Goal: Task Accomplishment & Management: Manage account settings

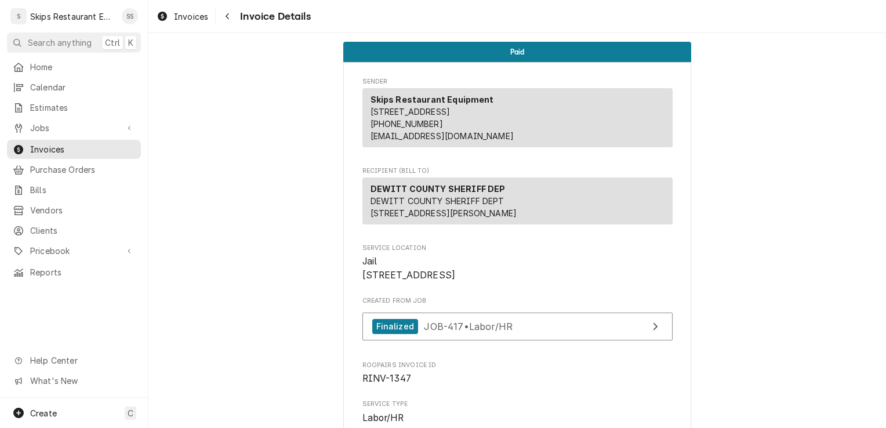
scroll to position [1786, 0]
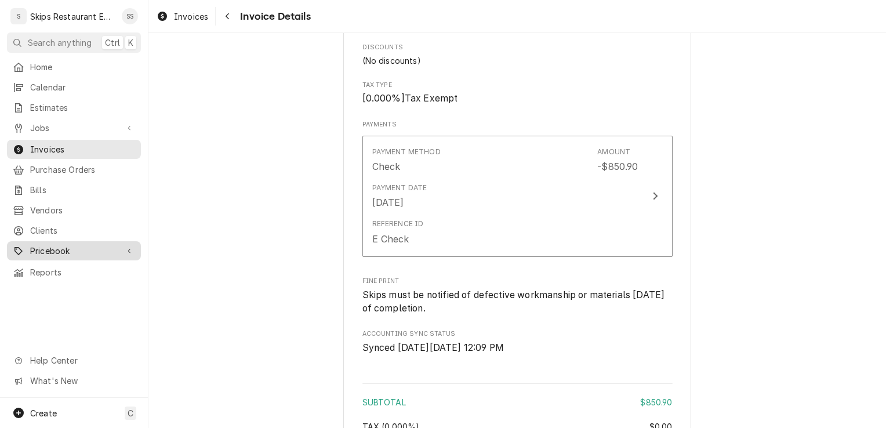
click at [50, 245] on span "Pricebook" at bounding box center [74, 251] width 88 height 12
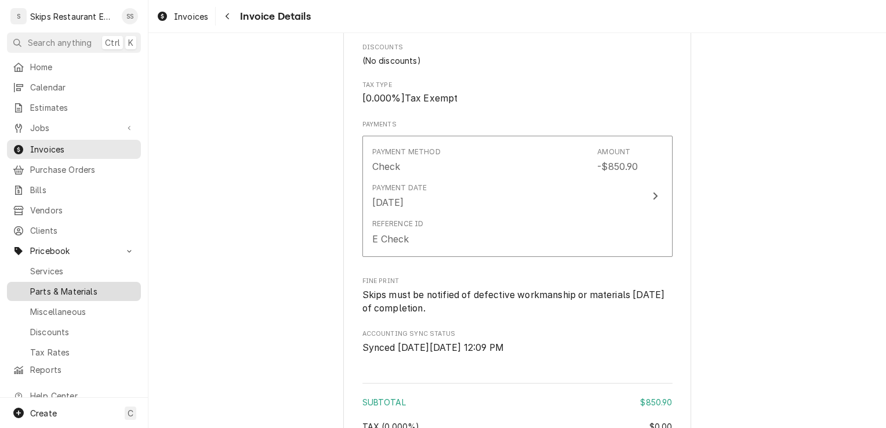
click at [77, 286] on span "Parts & Materials" at bounding box center [82, 291] width 105 height 12
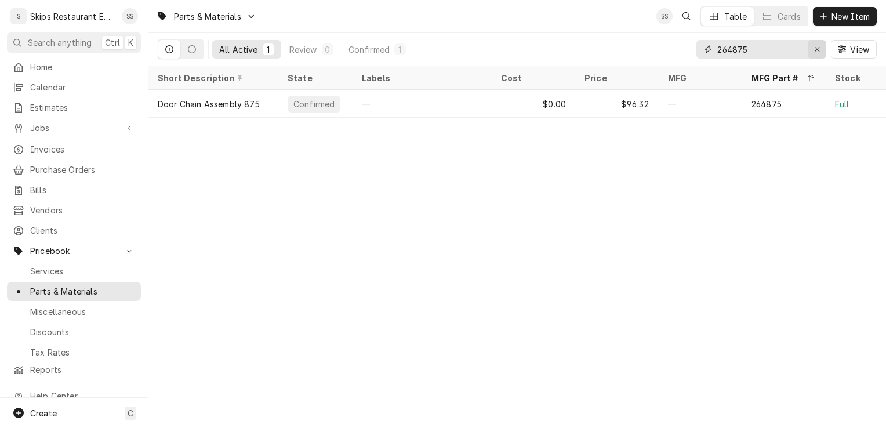
click at [812, 49] on div "Erase input" at bounding box center [817, 49] width 12 height 12
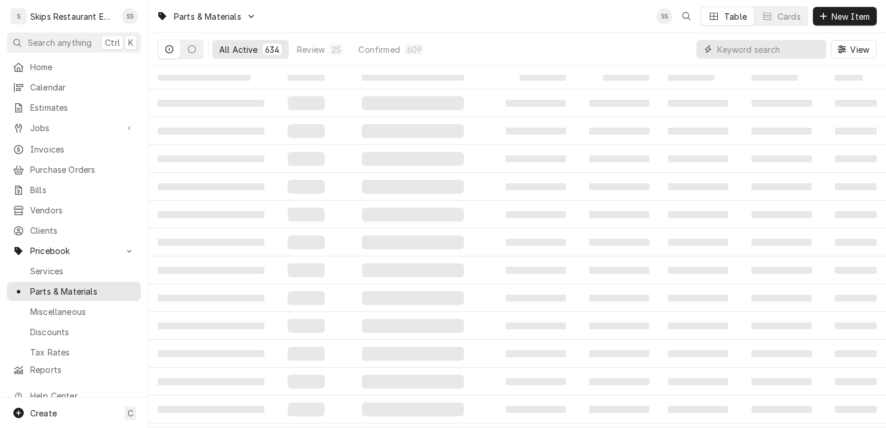
click at [740, 51] on input "Dynamic Content Wrapper" at bounding box center [768, 49] width 103 height 19
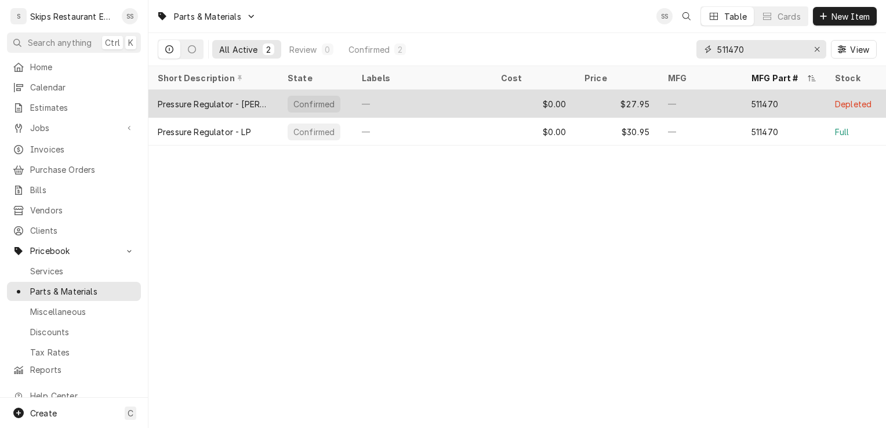
type input "511470"
click at [772, 105] on div "511470" at bounding box center [764, 104] width 27 height 12
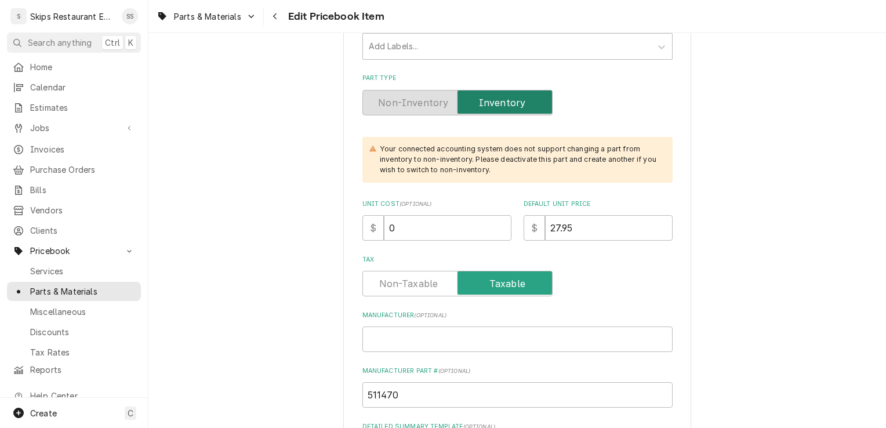
scroll to position [261, 0]
click at [572, 230] on input "27.95" at bounding box center [609, 229] width 128 height 26
type textarea "x"
type input "27.9"
type textarea "x"
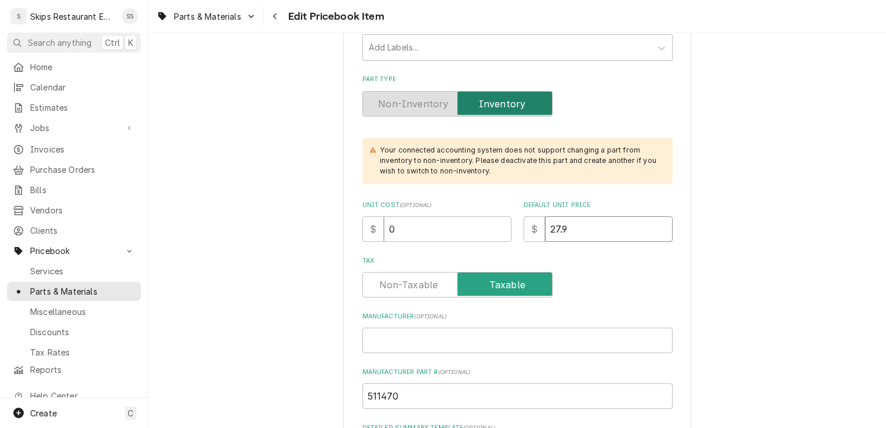
type input "27"
type textarea "x"
type input "2"
type textarea "x"
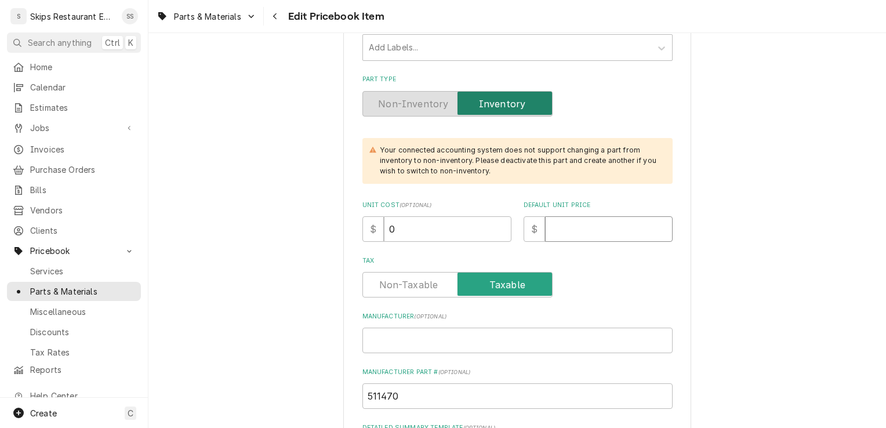
type input "3"
type textarea "x"
type input "33"
type textarea "x"
type input "33.4"
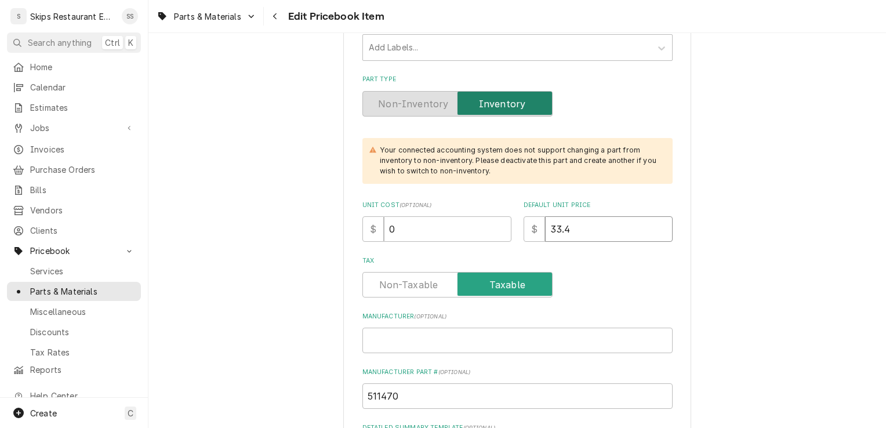
type textarea "x"
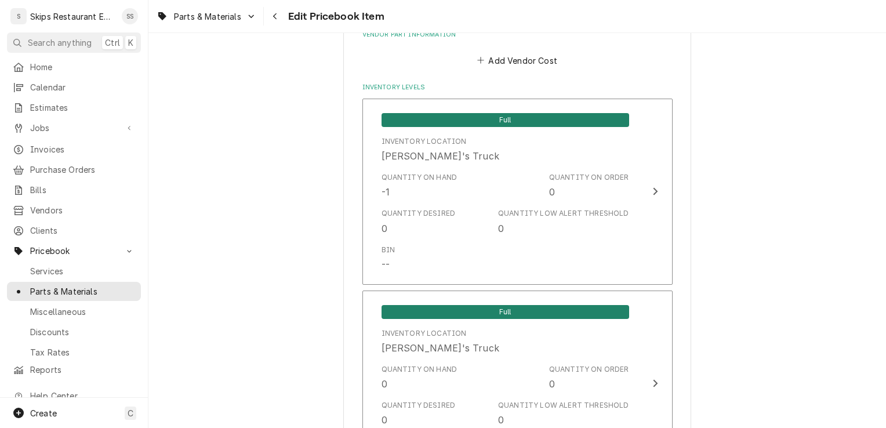
scroll to position [835, 0]
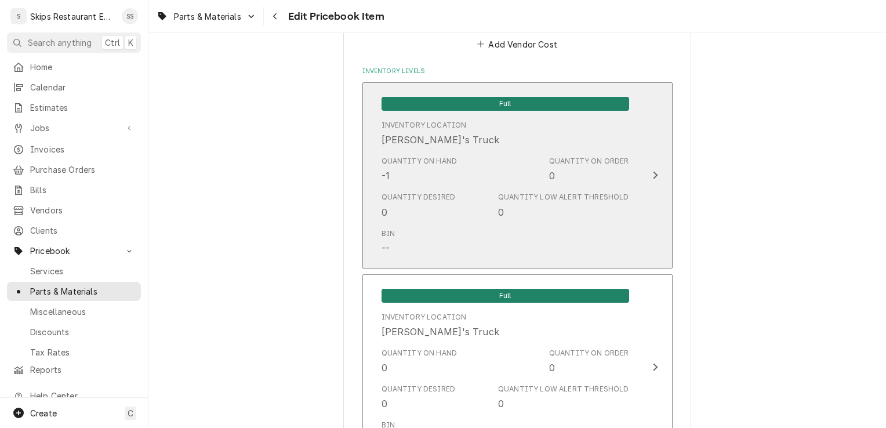
type input "33.45"
click at [652, 172] on icon "Update Inventory Level" at bounding box center [655, 174] width 6 height 9
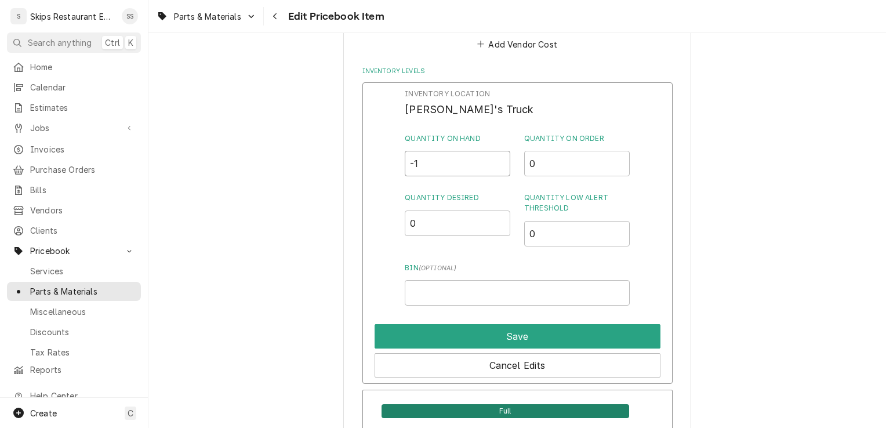
click at [421, 161] on input "-1" at bounding box center [457, 164] width 105 height 26
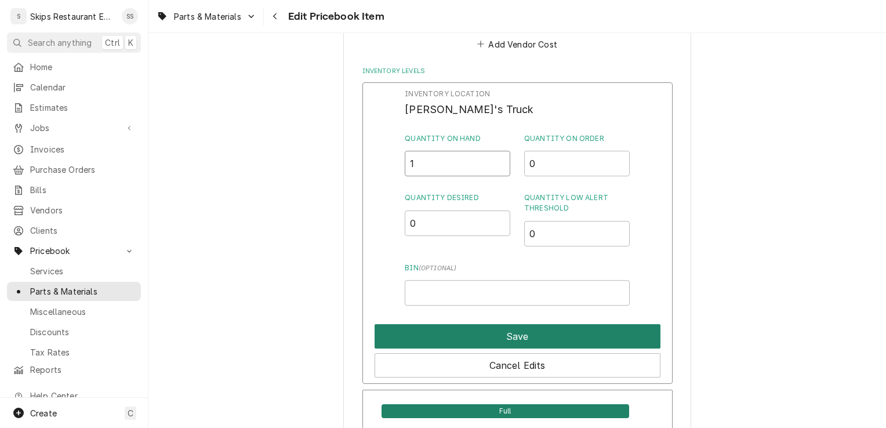
type input "1"
click at [515, 333] on button "Save" at bounding box center [517, 336] width 286 height 24
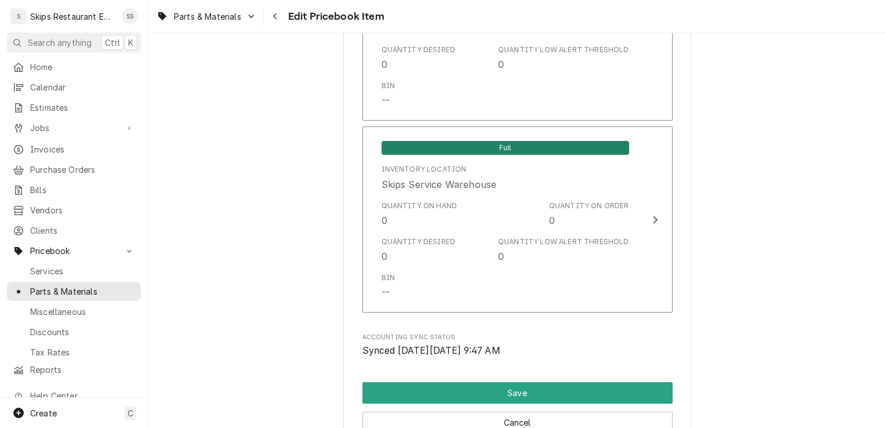
scroll to position [1313, 0]
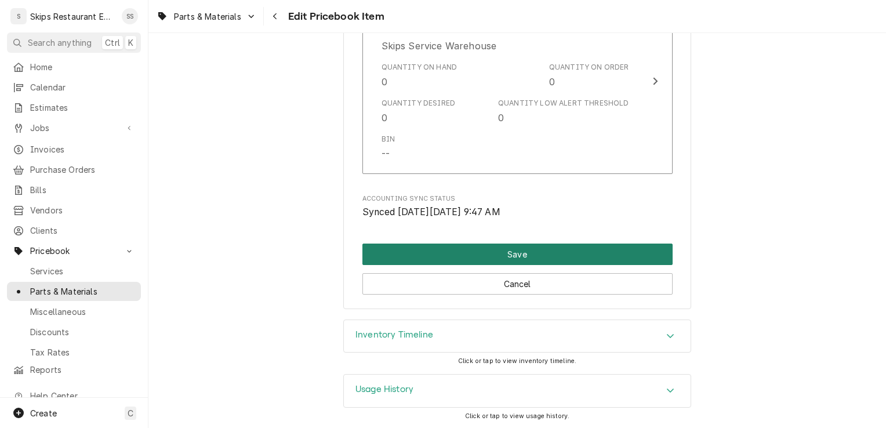
click at [518, 252] on button "Save" at bounding box center [517, 253] width 310 height 21
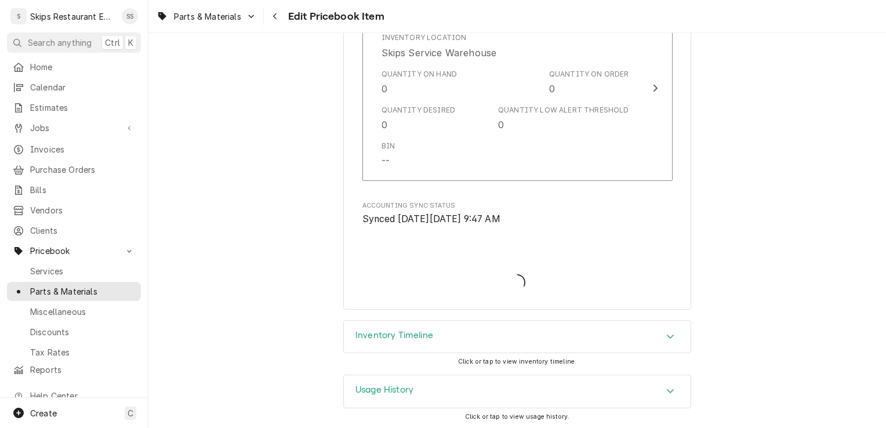
type textarea "x"
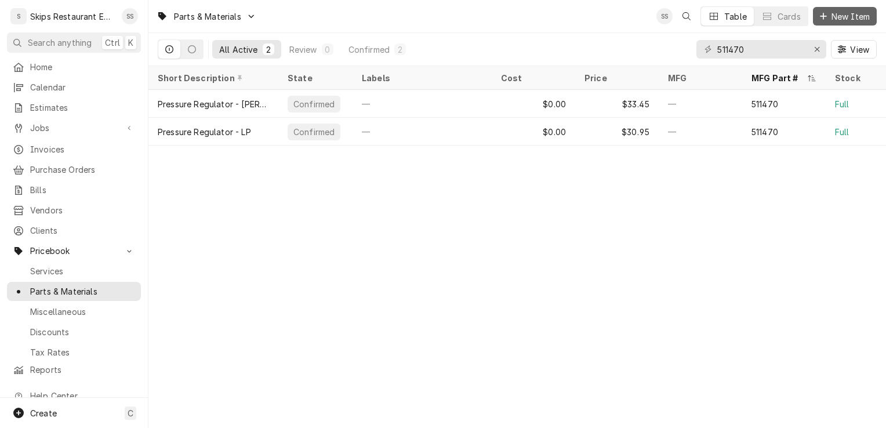
click at [831, 16] on span "New Item" at bounding box center [850, 16] width 43 height 12
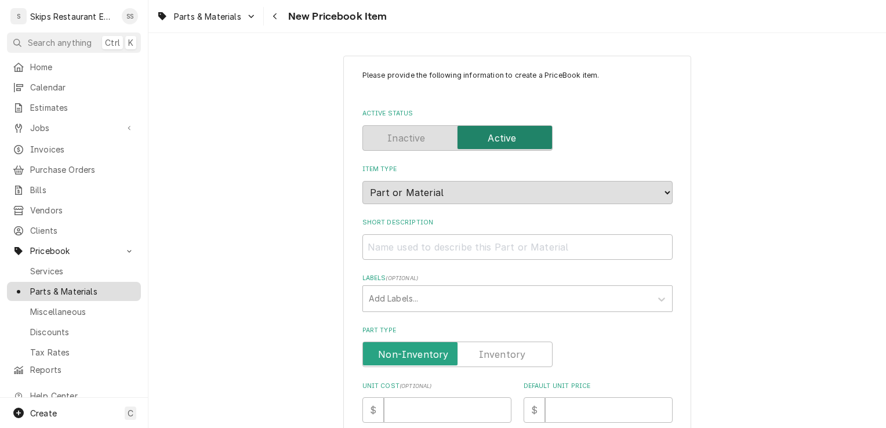
click at [50, 285] on span "Parts & Materials" at bounding box center [82, 291] width 105 height 12
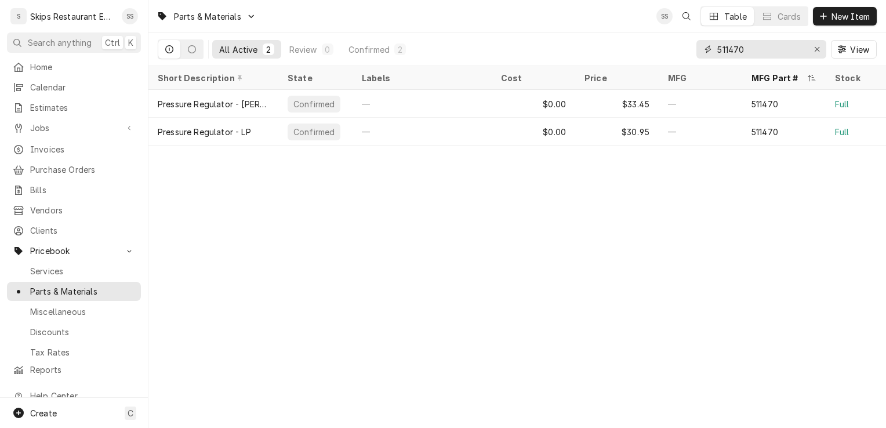
click at [750, 53] on input "511470" at bounding box center [760, 49] width 87 height 19
type input "5"
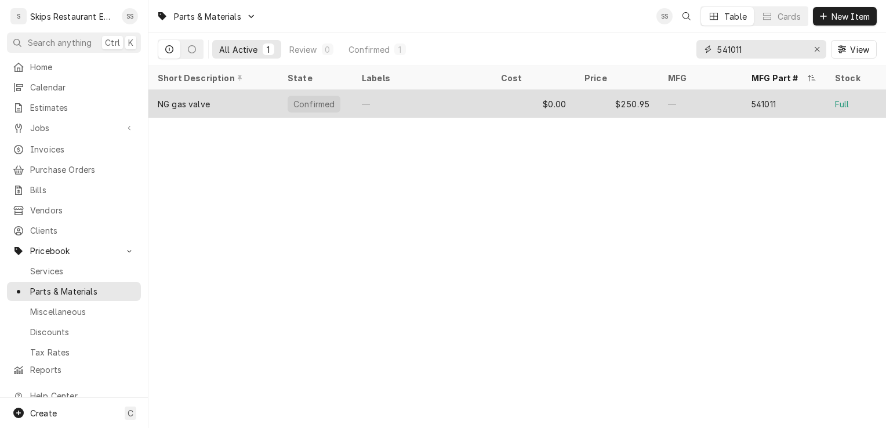
type input "541011"
click at [760, 98] on div "541011" at bounding box center [763, 104] width 24 height 12
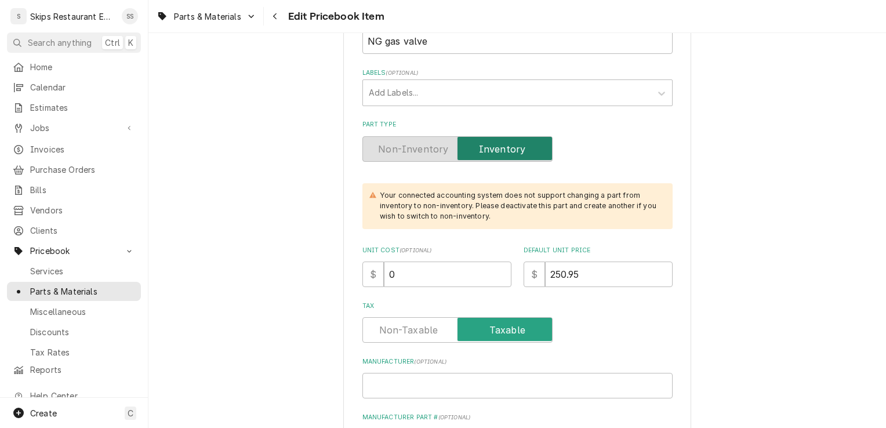
scroll to position [215, 0]
drag, startPoint x: 576, startPoint y: 277, endPoint x: 541, endPoint y: 280, distance: 34.3
click at [545, 280] on input "250.95" at bounding box center [609, 276] width 128 height 26
type textarea "x"
type input "2"
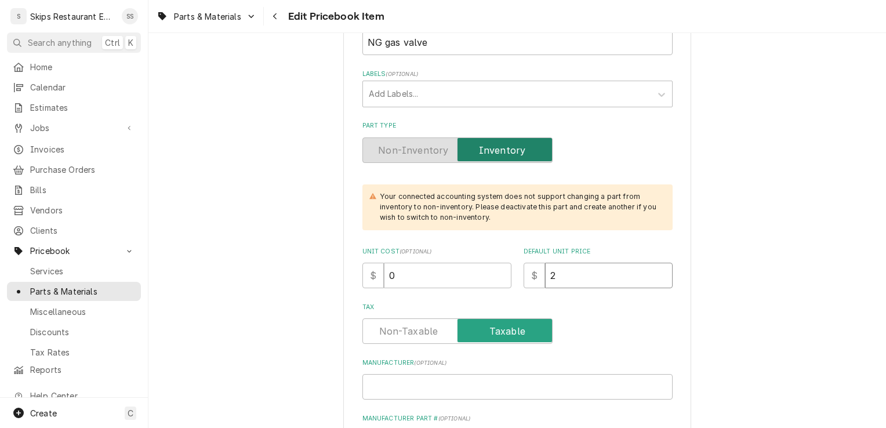
type textarea "x"
type input "24"
type textarea "x"
type input "249"
type textarea "x"
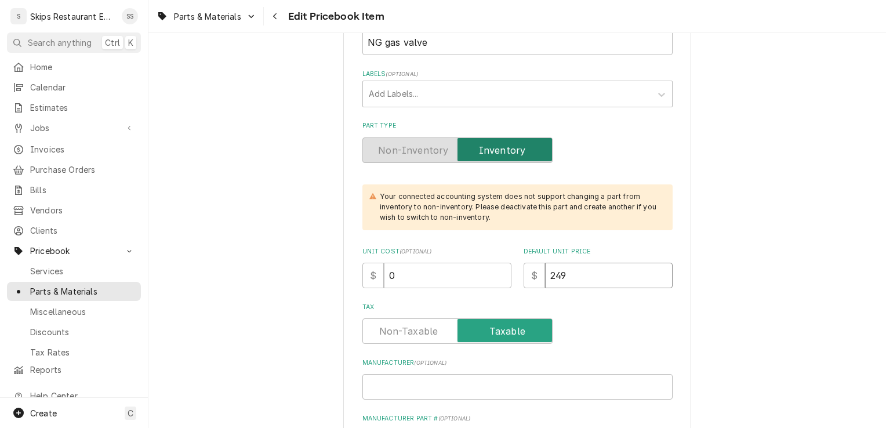
type input "249.9"
type textarea "x"
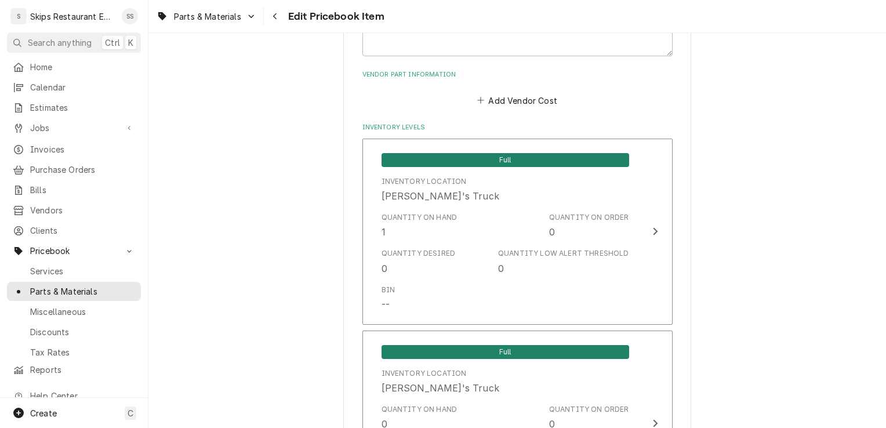
scroll to position [818, 0]
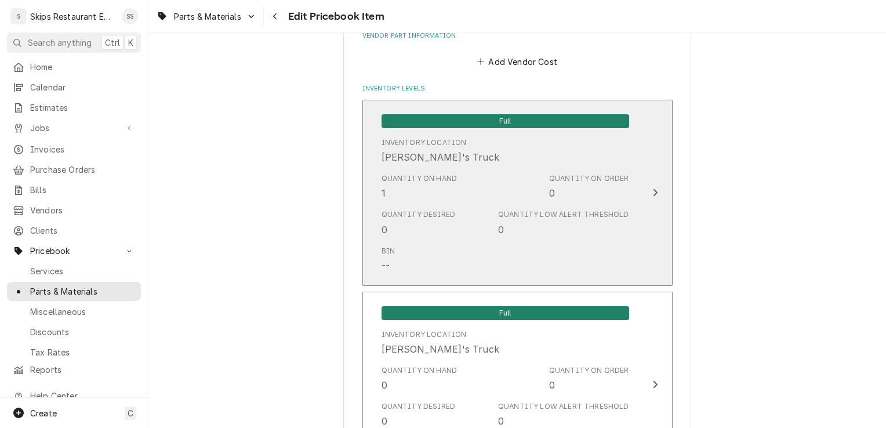
type input "249.95"
click at [647, 192] on div "Update Inventory Level" at bounding box center [654, 192] width 15 height 14
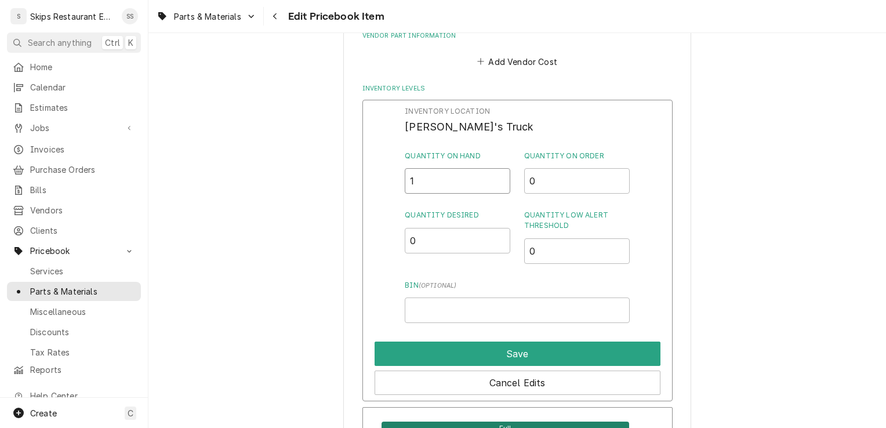
click at [415, 181] on input "1" at bounding box center [457, 181] width 105 height 26
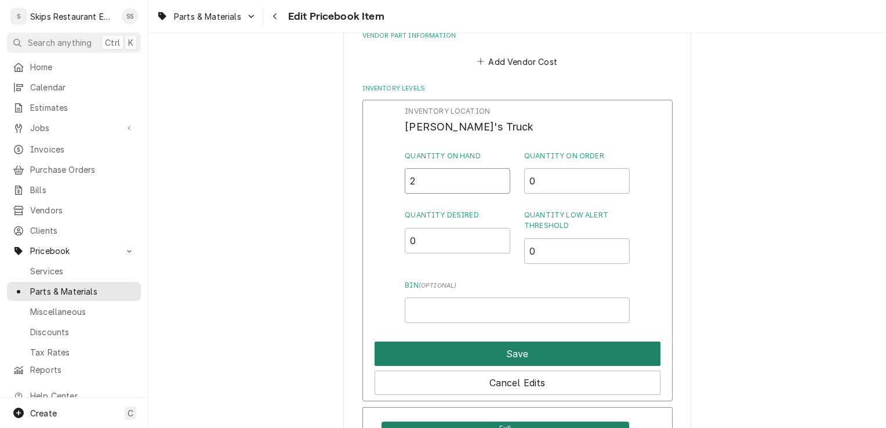
type input "2"
click at [500, 349] on button "Save" at bounding box center [517, 353] width 286 height 24
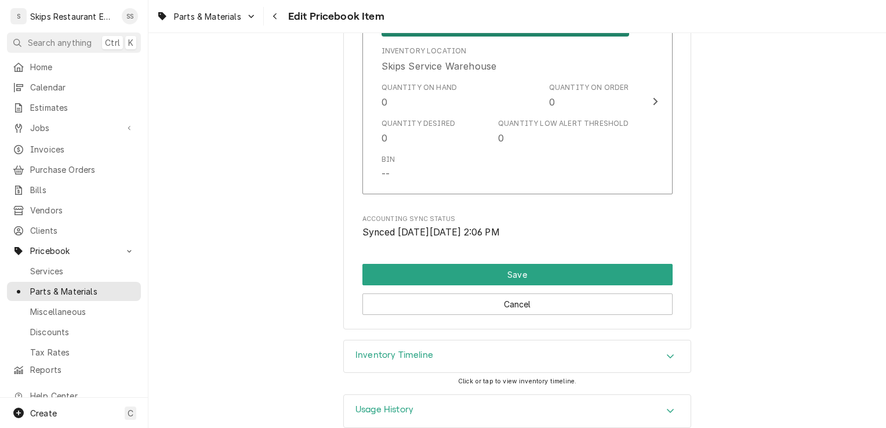
scroll to position [1313, 0]
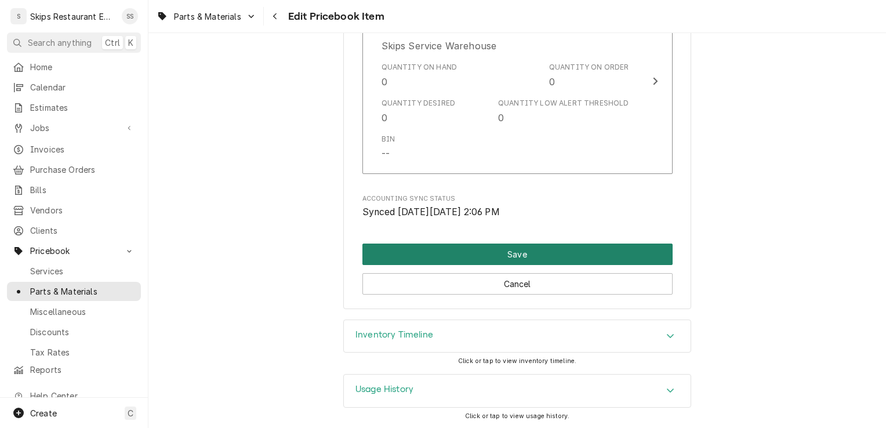
click at [518, 248] on button "Save" at bounding box center [517, 253] width 310 height 21
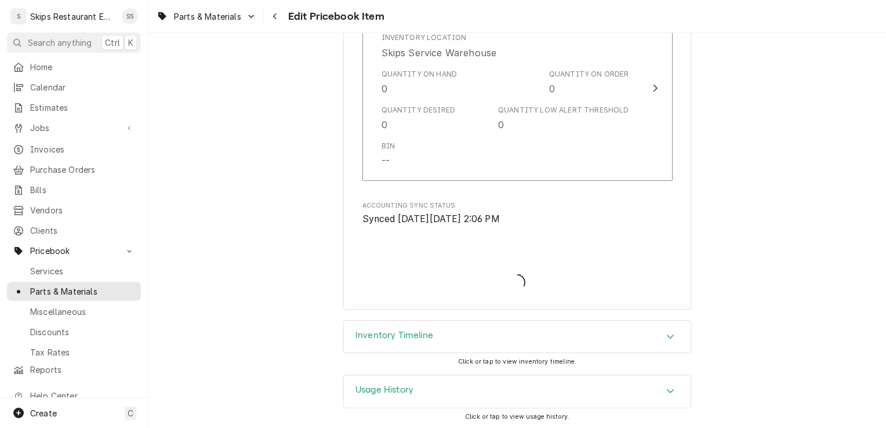
type textarea "x"
